Goal: Obtain resource: Download file/media

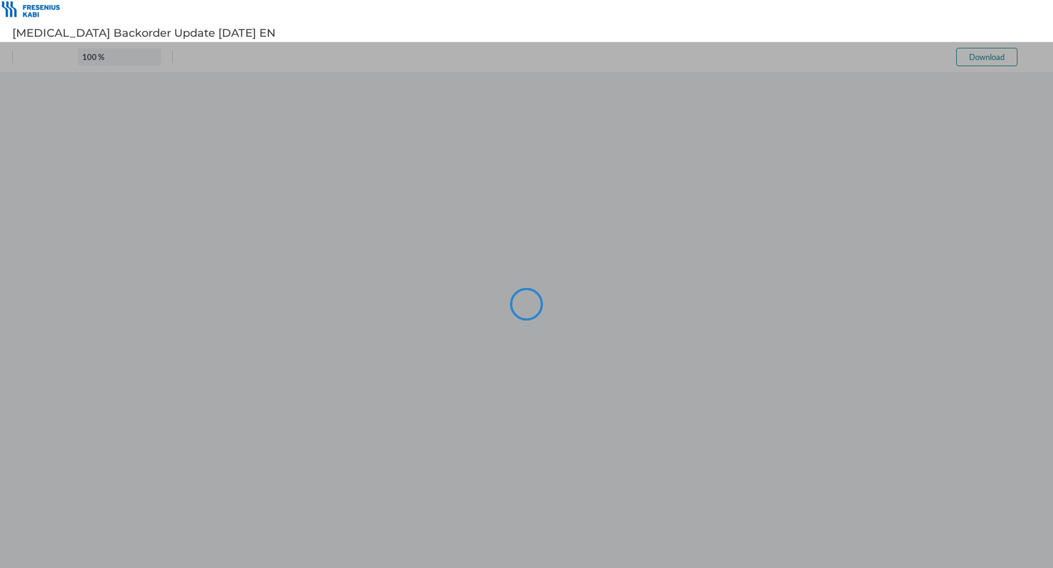
type input "101"
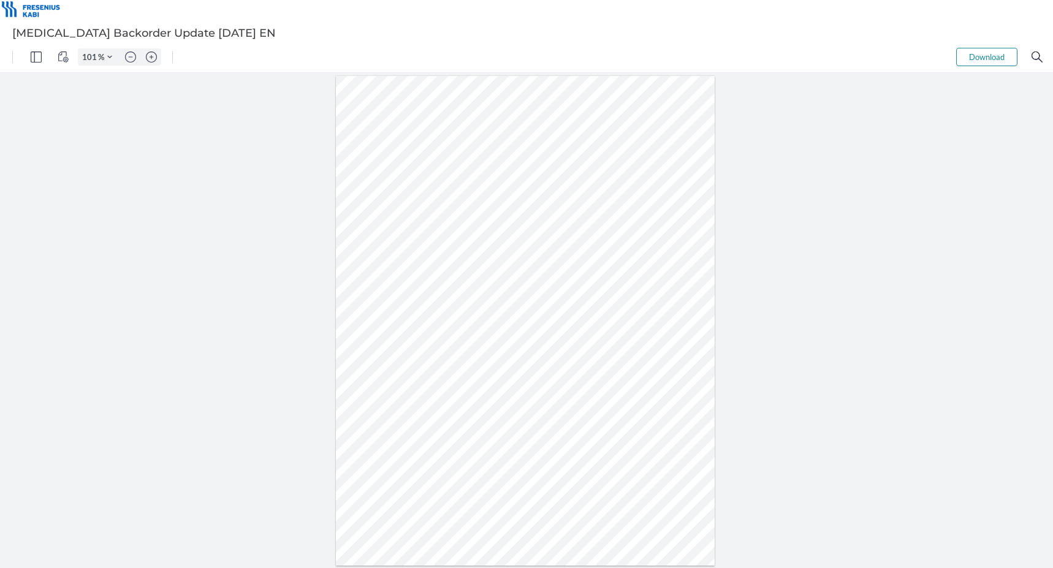
click at [889, 162] on div at bounding box center [526, 320] width 1053 height 495
click at [61, 57] on img "View Controls" at bounding box center [63, 56] width 11 height 11
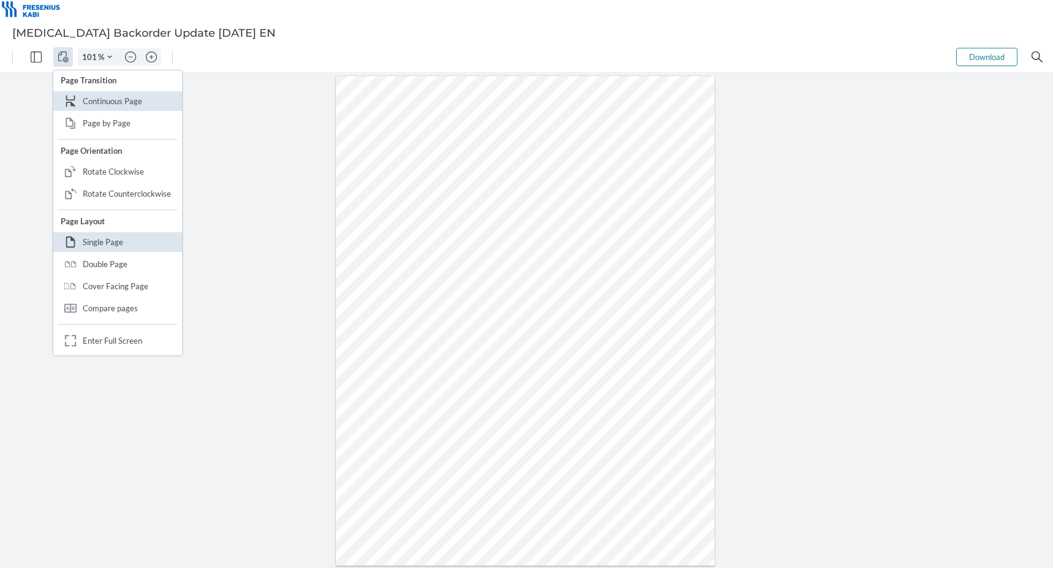
click at [255, 115] on div at bounding box center [526, 320] width 1053 height 495
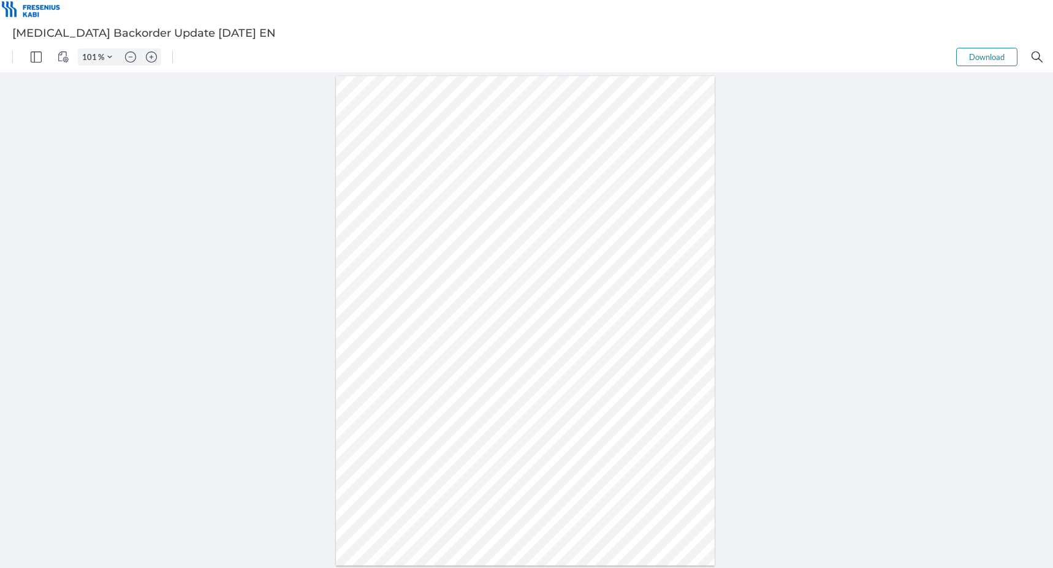
select select "1"
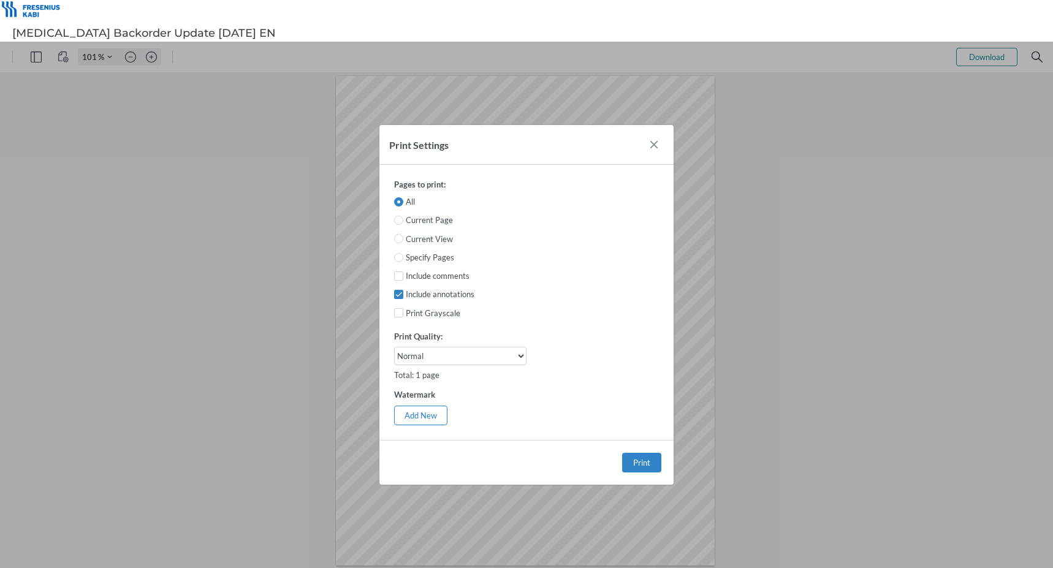
click at [398, 221] on input "Current Page" at bounding box center [398, 220] width 9 height 9
radio input "true"
click at [642, 456] on button "Print" at bounding box center [641, 463] width 39 height 20
